Goal: Task Accomplishment & Management: Manage account settings

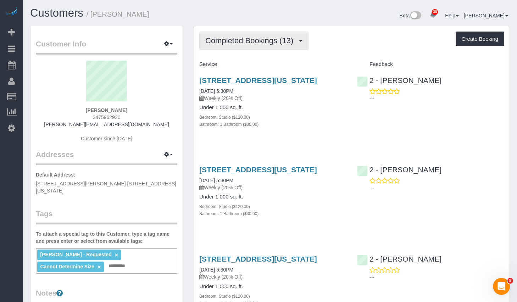
click at [245, 40] on span "Completed Bookings (13)" at bounding box center [250, 40] width 91 height 9
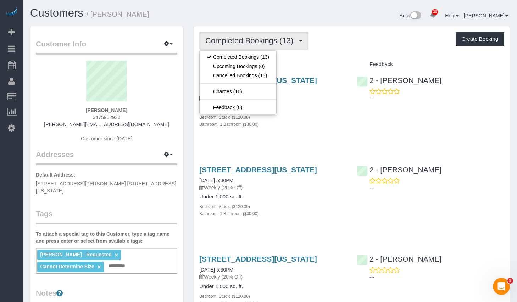
click at [382, 113] on div "[STREET_ADDRESS][US_STATE] [DATE] 5:30PM Weekly (20% Off) Under 1,000 sq. ft. B…" at bounding box center [352, 106] width 316 height 72
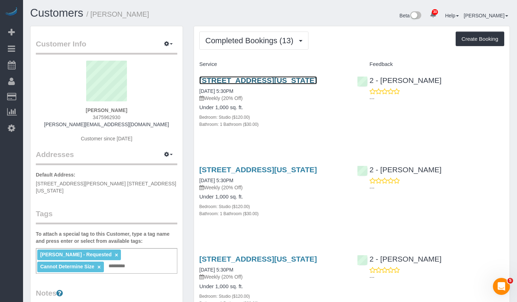
click at [265, 80] on link "[STREET_ADDRESS][US_STATE]" at bounding box center [258, 80] width 118 height 8
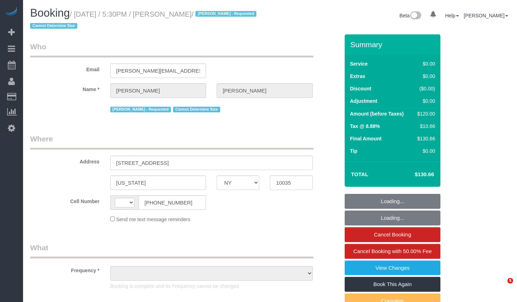
select select "NY"
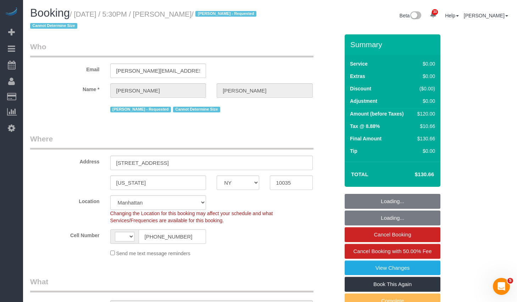
select select "object:591"
select select "string:[GEOGRAPHIC_DATA]"
select select "string:stripe-pm_1RNZ9t4VGloSiKo7bDyXvmZO"
select select "number:89"
select select "number:90"
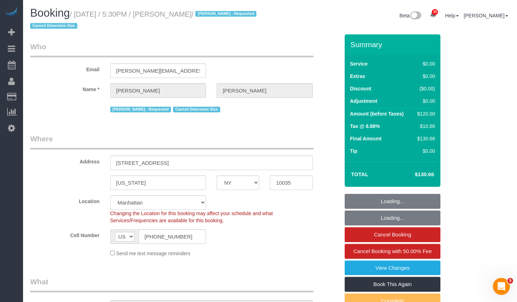
select select "number:15"
select select "number:5"
